Goal: Task Accomplishment & Management: Manage account settings

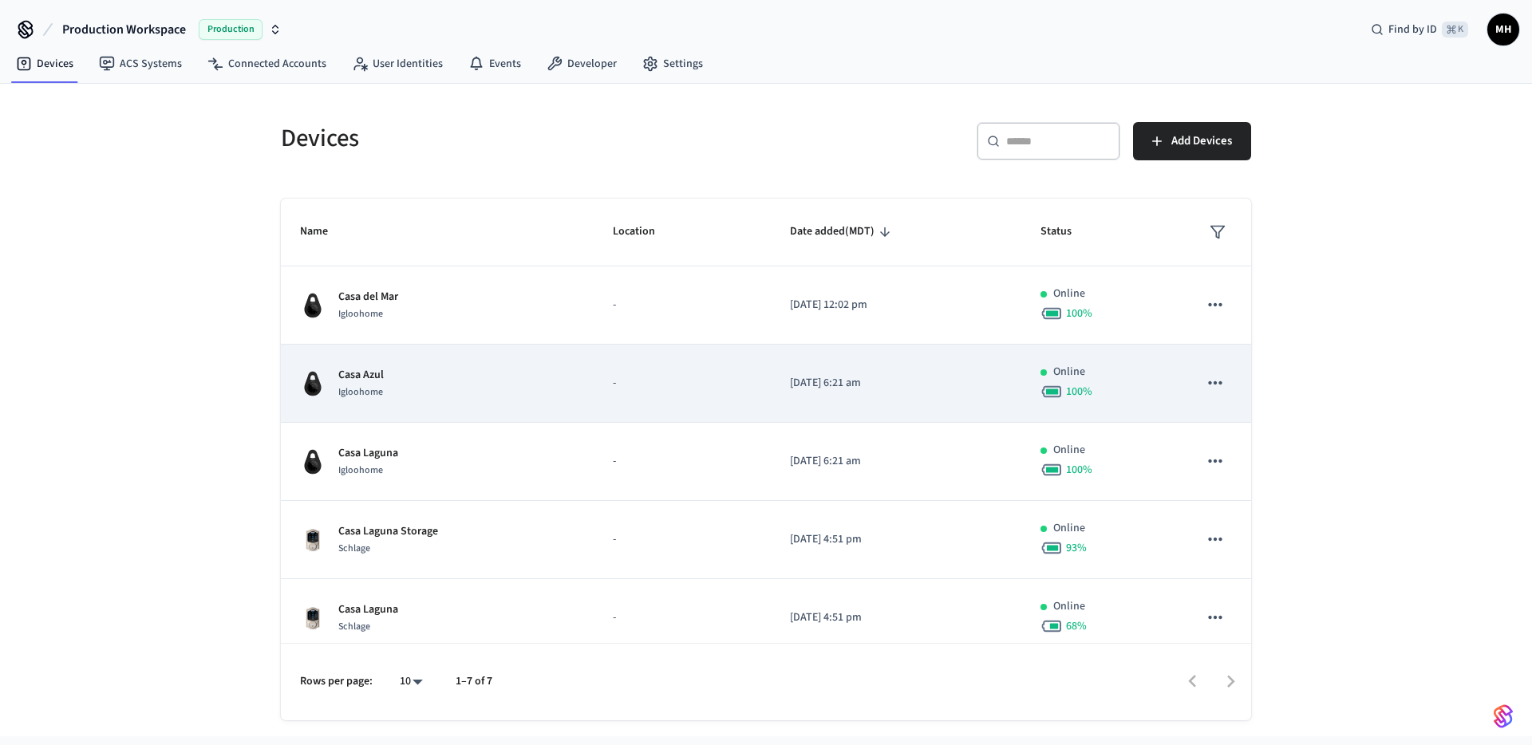
click at [395, 381] on div "Casa Azul Igloohome" at bounding box center [437, 384] width 274 height 34
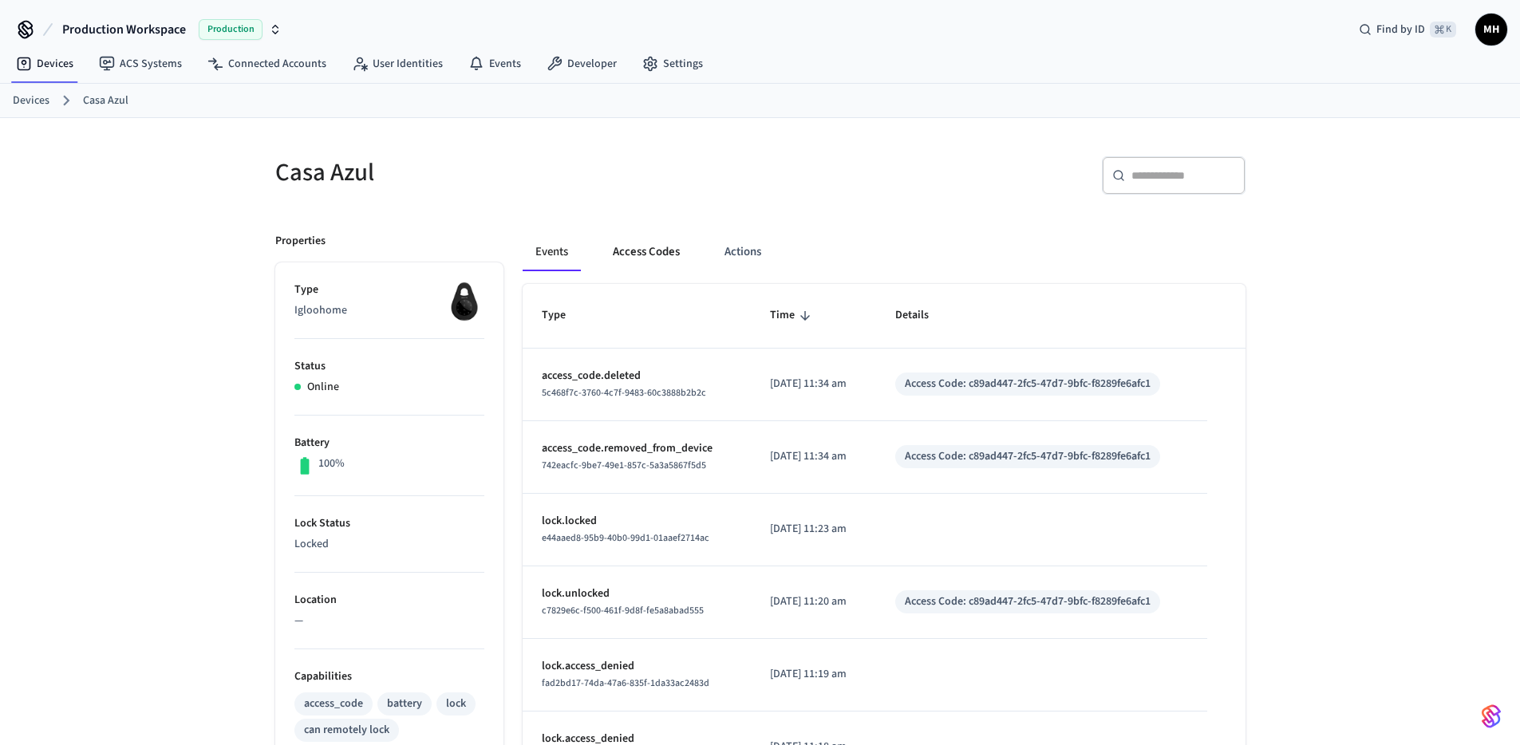
click at [657, 258] on button "Access Codes" at bounding box center [646, 252] width 93 height 38
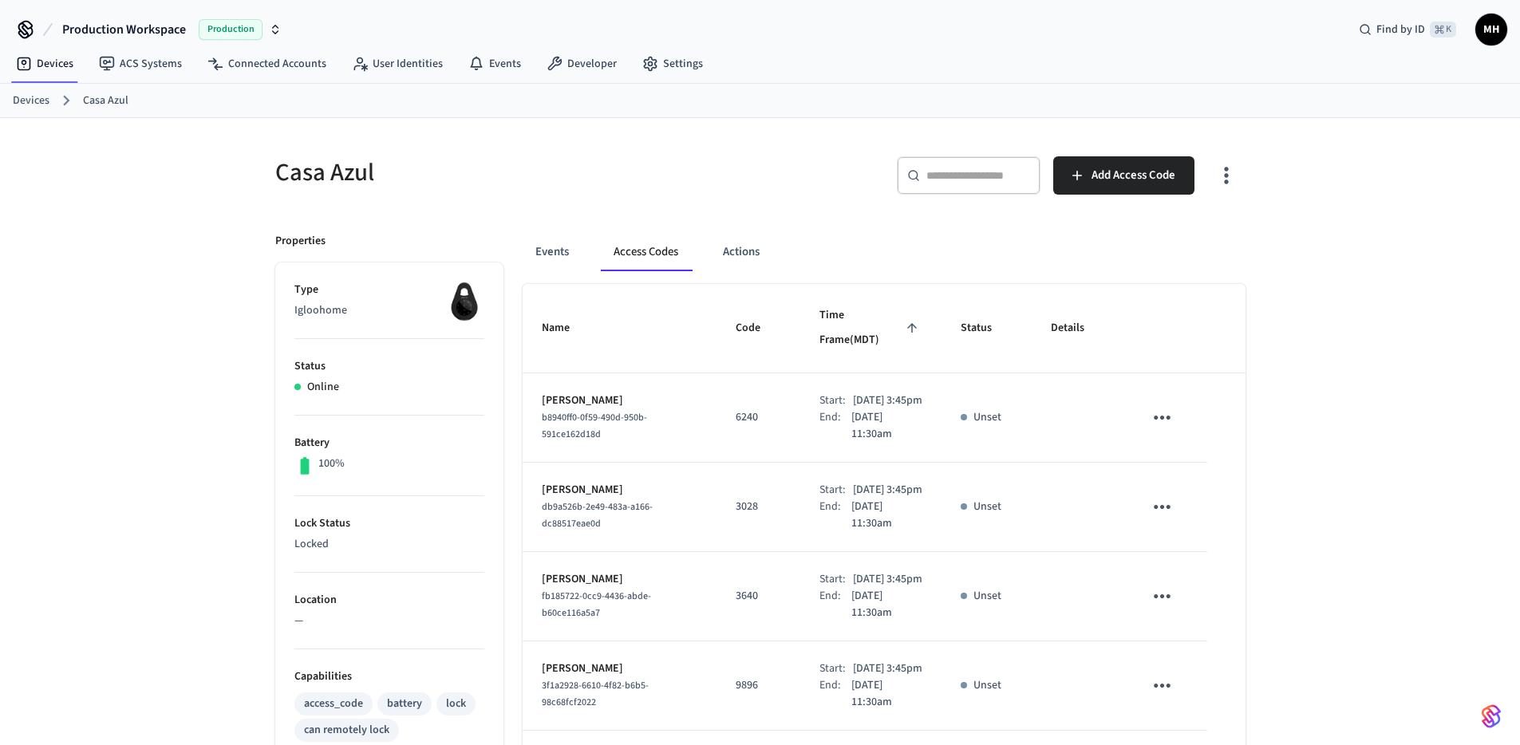
click at [1166, 405] on icon "sticky table" at bounding box center [1162, 417] width 25 height 25
click at [1194, 452] on li "Edit" at bounding box center [1200, 447] width 76 height 43
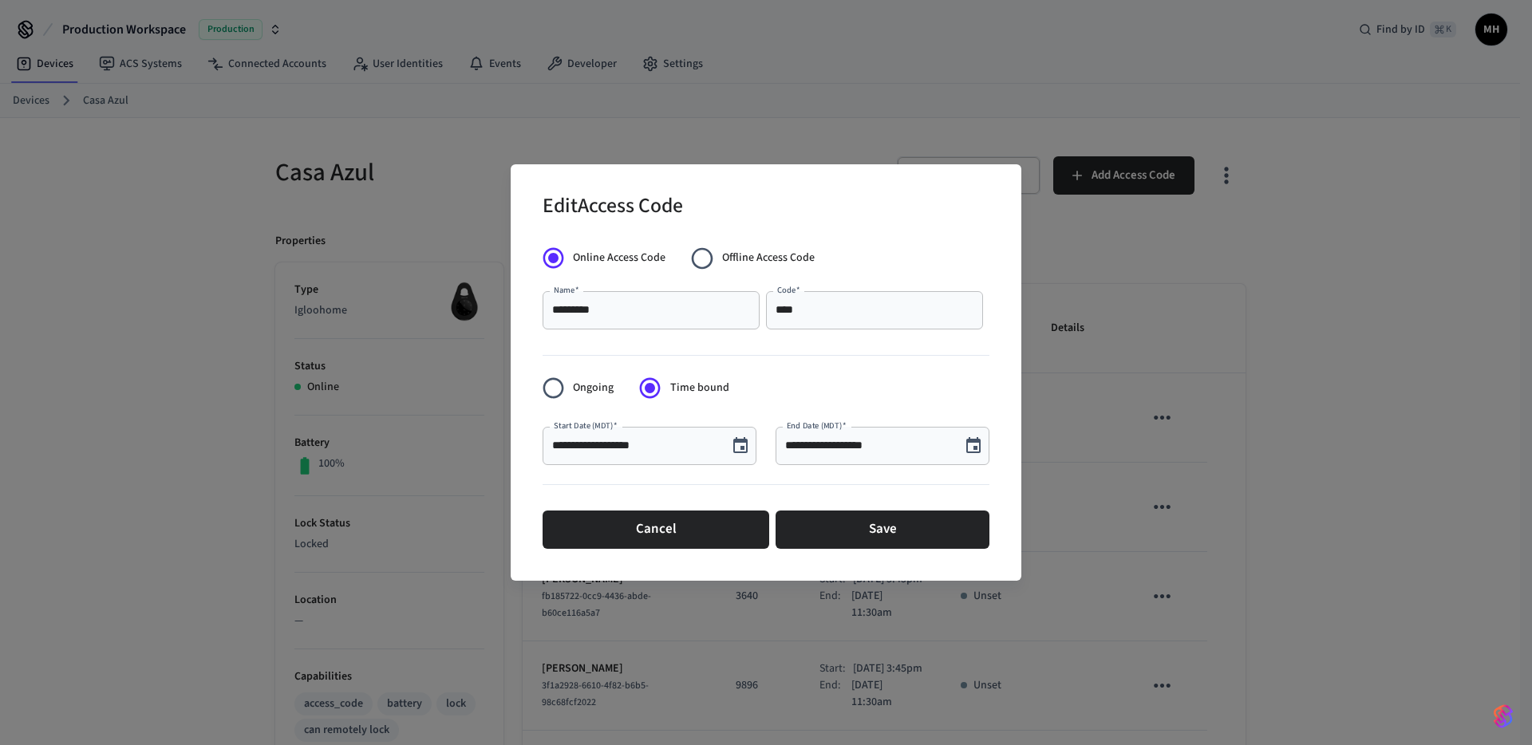
click at [616, 447] on input "**********" at bounding box center [635, 446] width 166 height 16
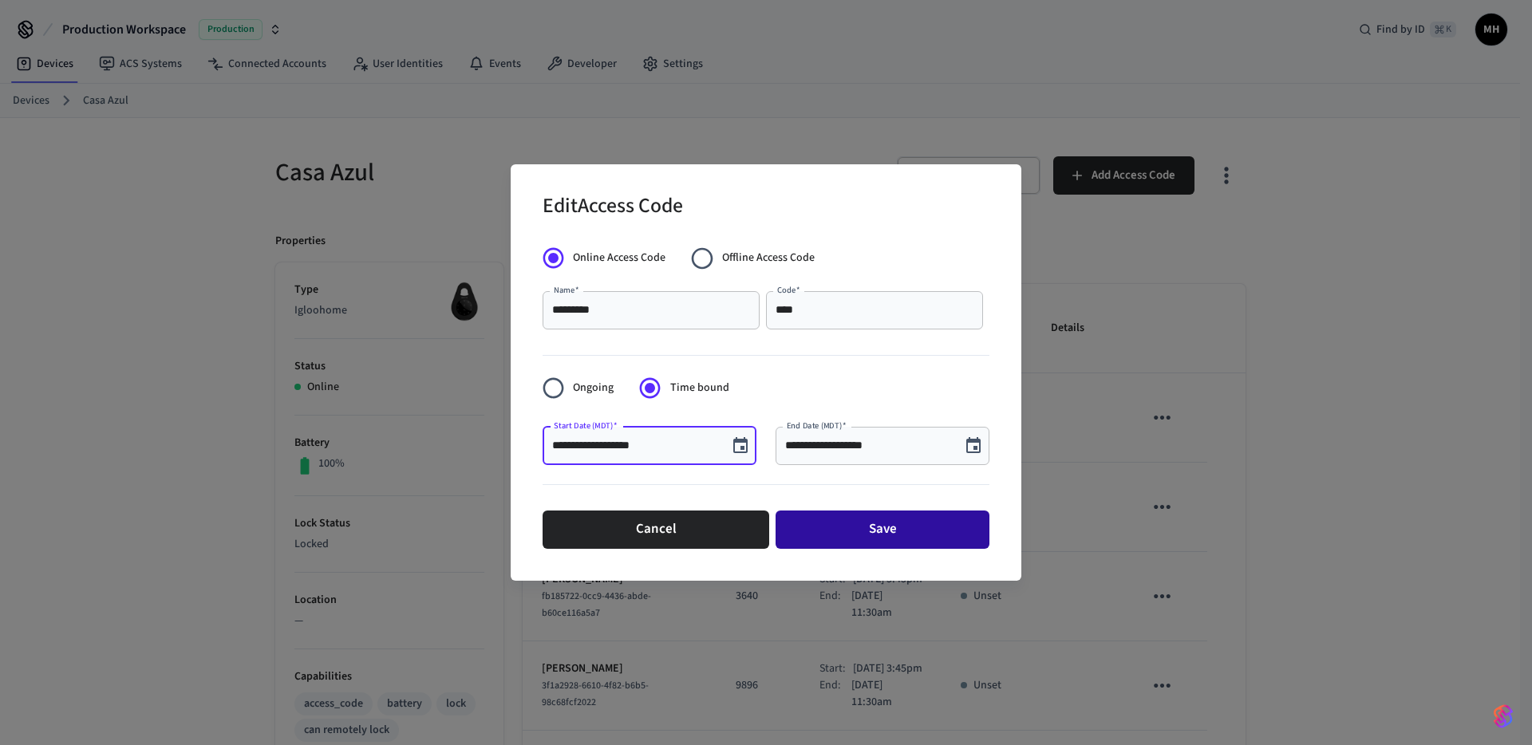
type input "**********"
click at [818, 530] on button "Save" at bounding box center [883, 530] width 214 height 38
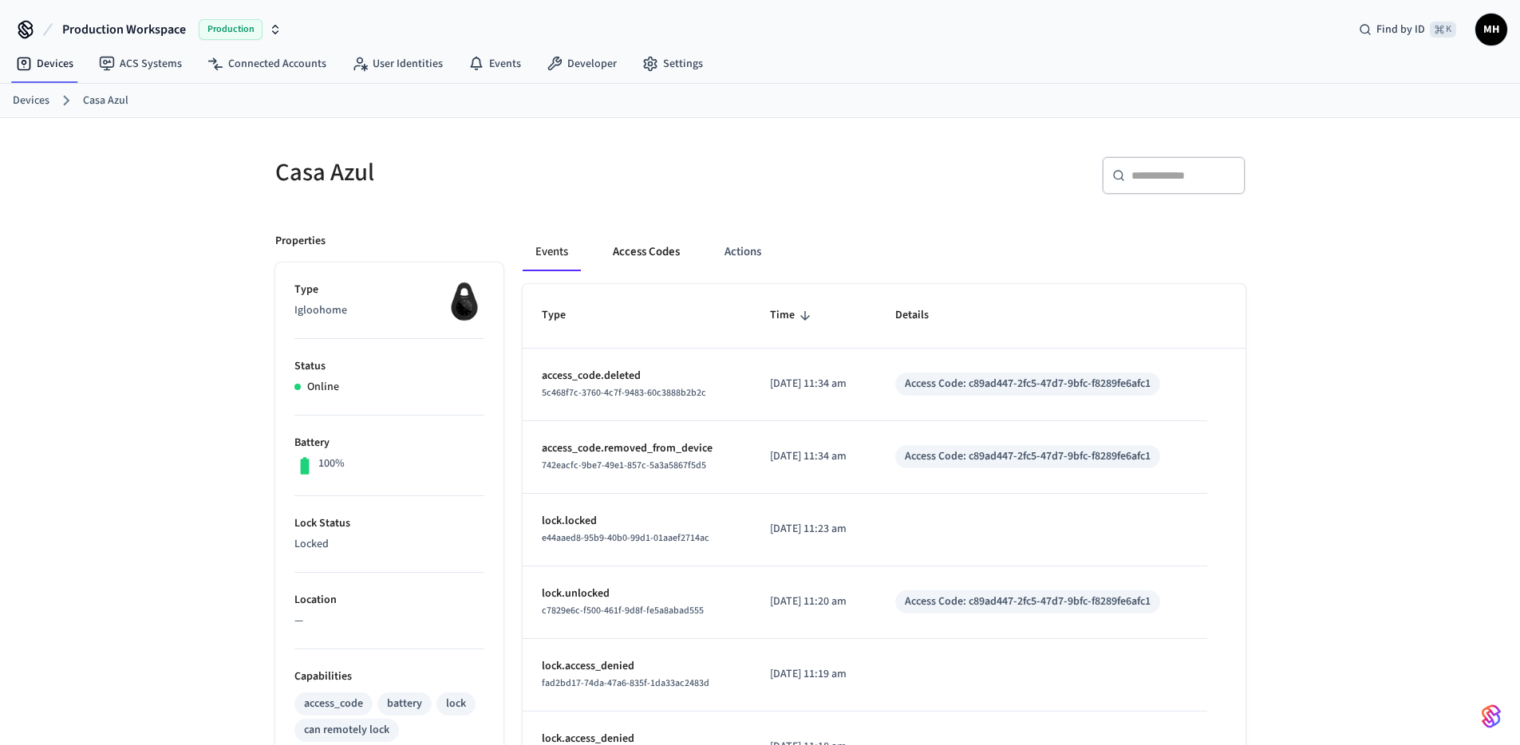
click at [657, 255] on button "Access Codes" at bounding box center [646, 252] width 93 height 38
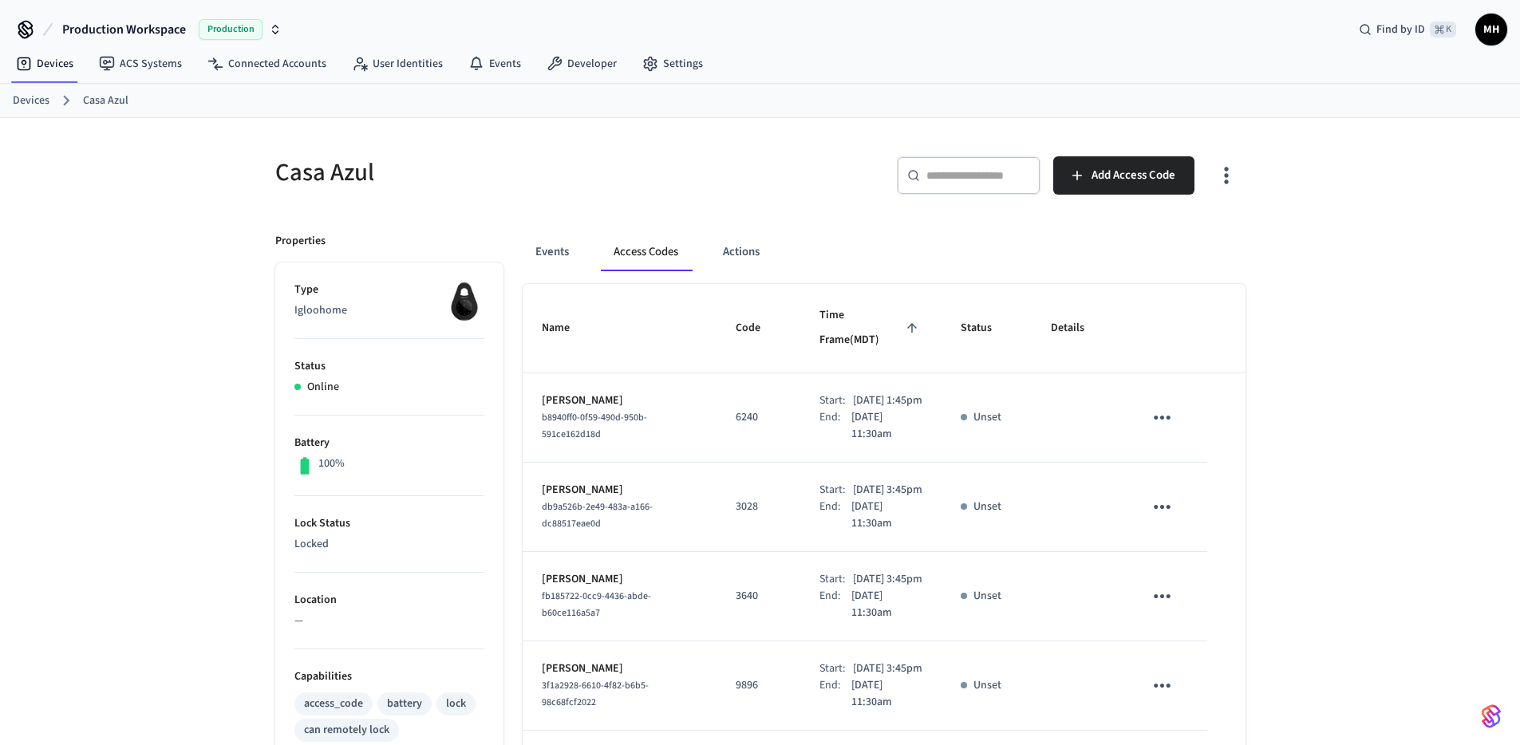
click at [232, 273] on div "Casa Azul ​ ​ Add Access Code Properties Type Igloohome Status Online Battery 1…" at bounding box center [760, 655] width 1520 height 1075
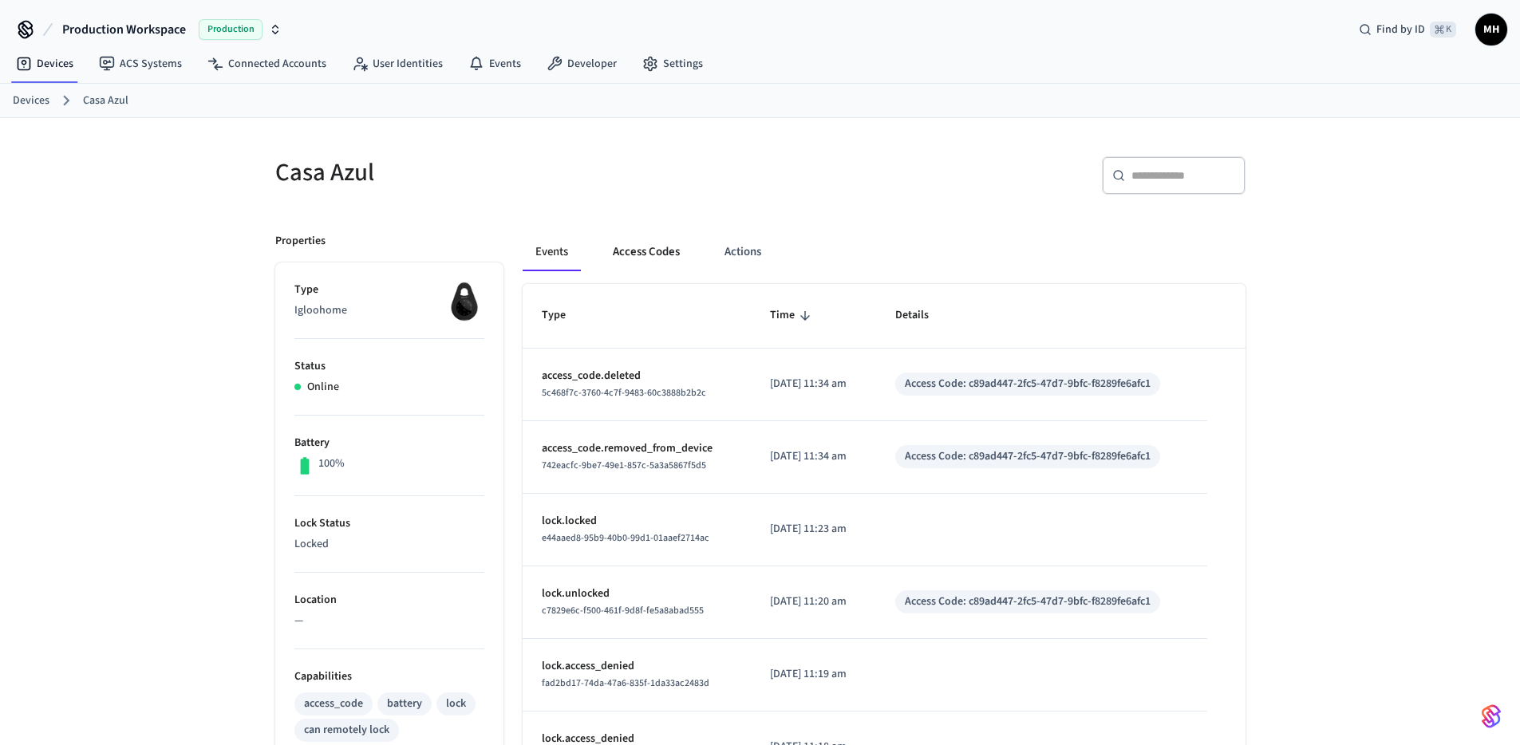
click at [657, 246] on button "Access Codes" at bounding box center [646, 252] width 93 height 38
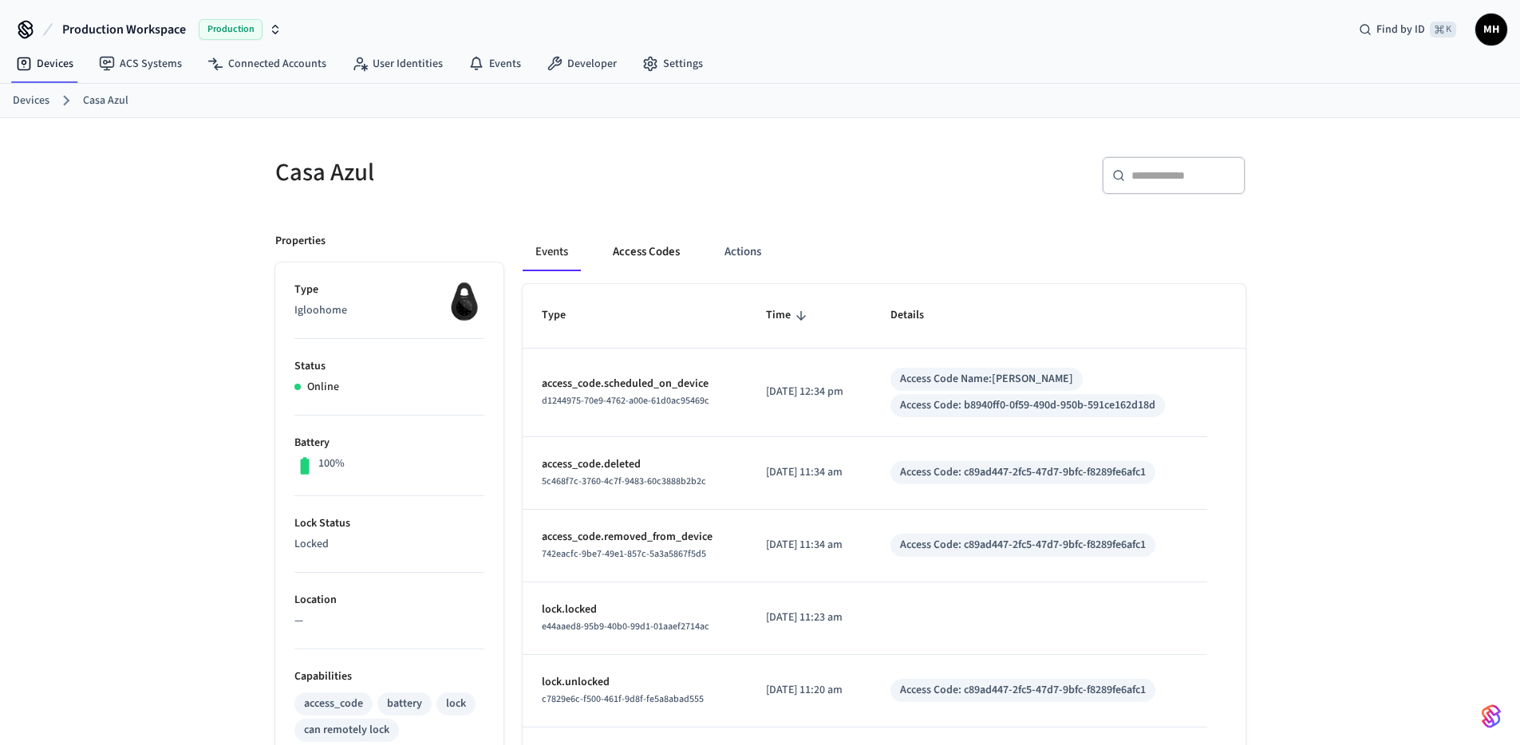
click at [622, 251] on button "Access Codes" at bounding box center [646, 252] width 93 height 38
